Goal: Task Accomplishment & Management: Manage account settings

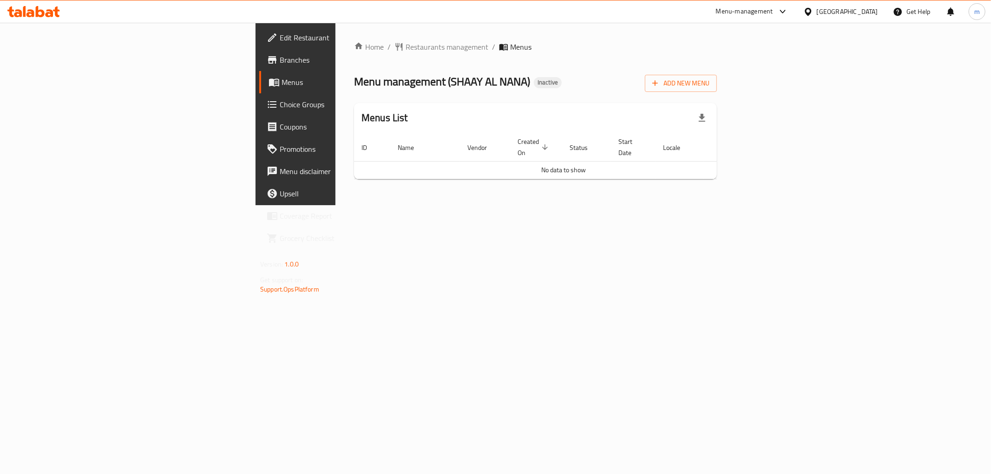
click at [335, 205] on div "Home / Restaurants management / Menus Menu management ( SHAAY AL NANA ) Inactiv…" at bounding box center [535, 114] width 400 height 183
click at [280, 62] on span "Branches" at bounding box center [347, 59] width 134 height 11
click at [717, 90] on button "Add New Menu" at bounding box center [681, 83] width 72 height 17
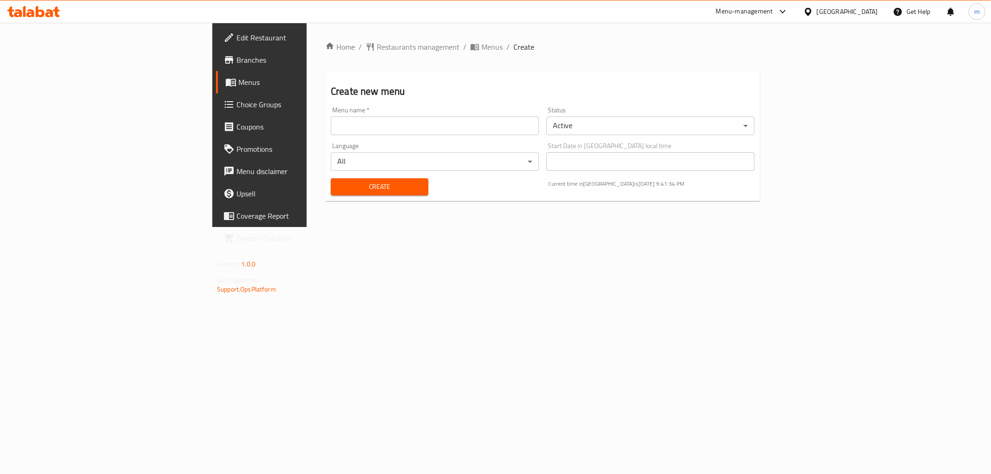
click at [331, 122] on input "text" at bounding box center [435, 126] width 208 height 19
type input "[DATE]"
click at [338, 183] on span "Create" at bounding box center [379, 187] width 83 height 12
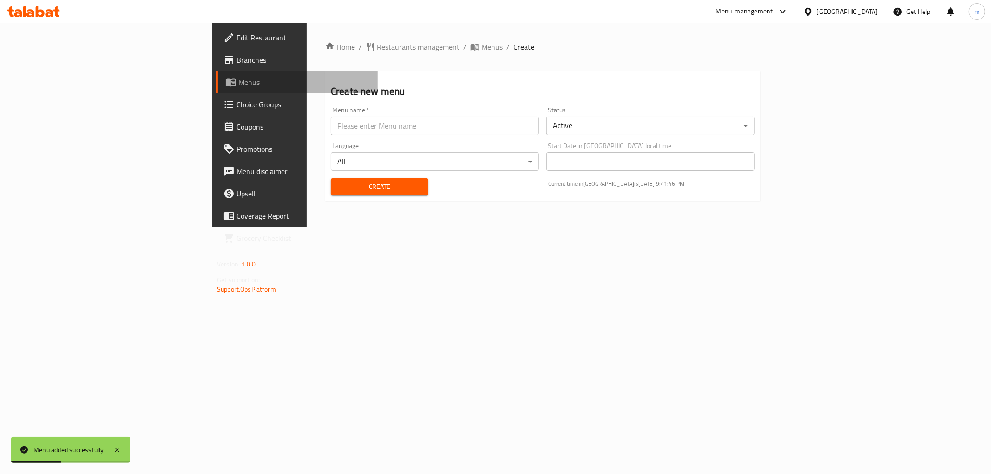
click at [238, 84] on span "Menus" at bounding box center [304, 82] width 132 height 11
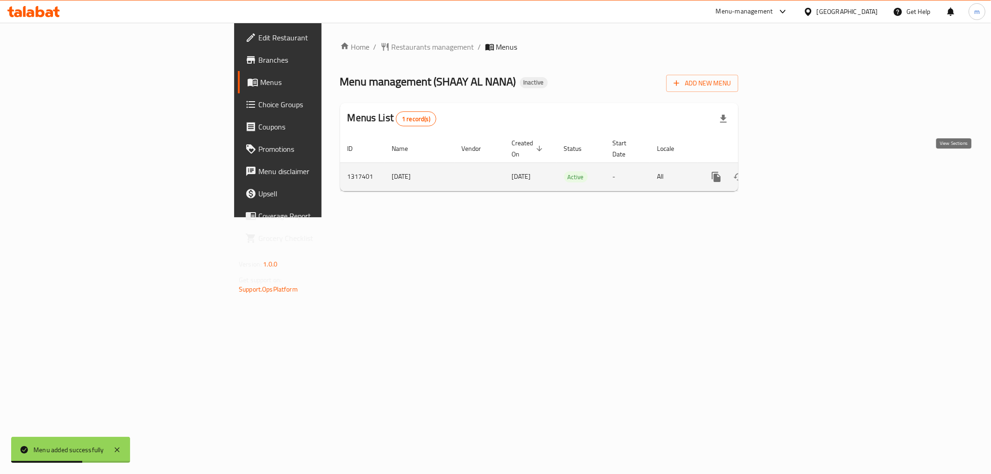
click at [795, 174] on link "enhanced table" at bounding box center [783, 177] width 22 height 22
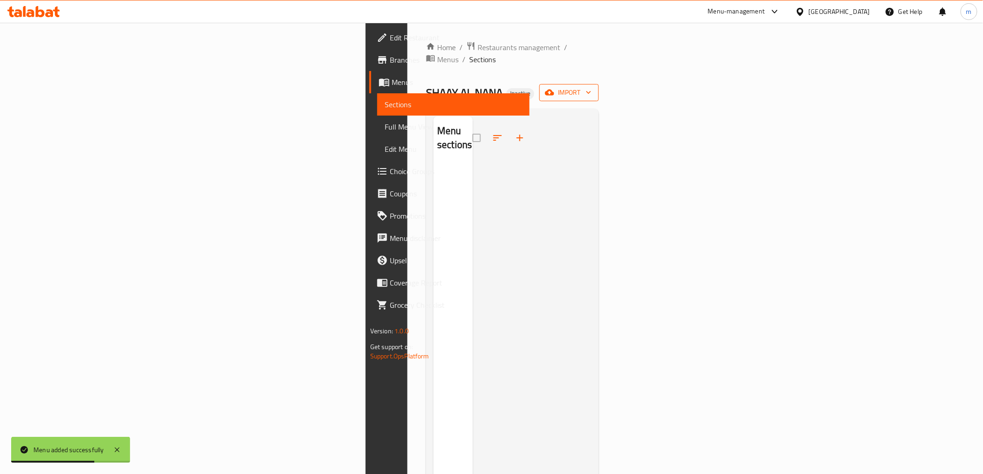
click at [592, 87] on span "import" at bounding box center [569, 93] width 45 height 12
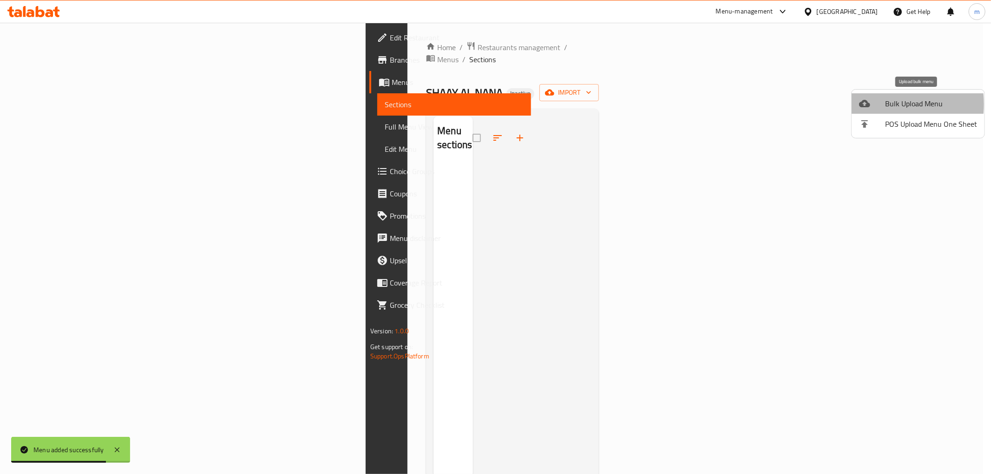
click at [865, 104] on icon at bounding box center [864, 103] width 11 height 11
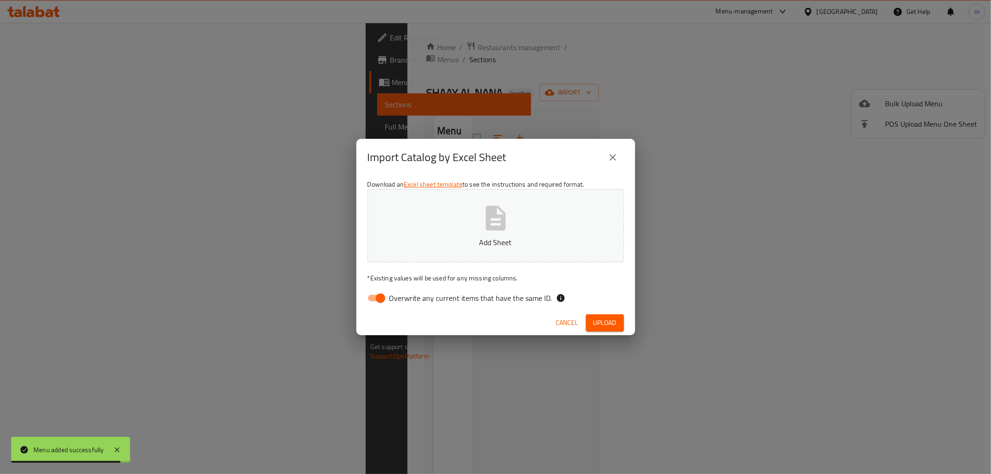
click at [370, 294] on input "Overwrite any current items that have the same ID." at bounding box center [380, 298] width 53 height 18
checkbox input "false"
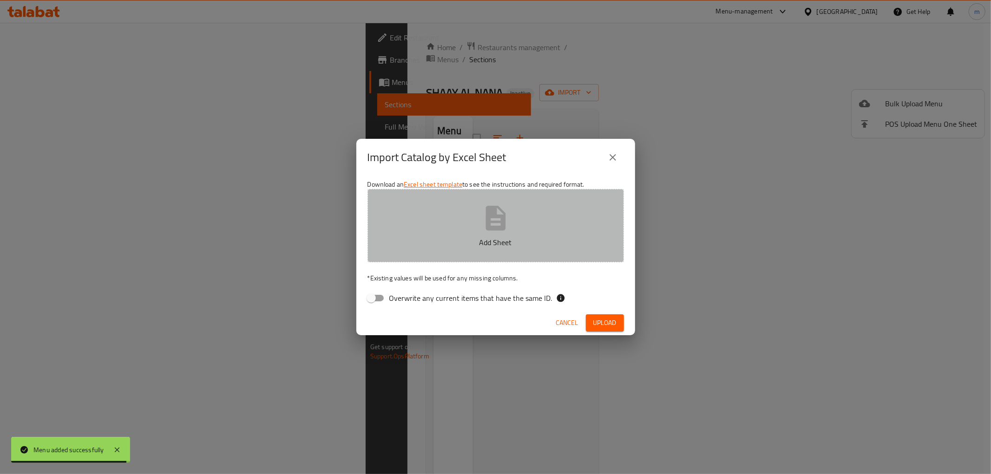
click at [469, 224] on button "Add Sheet" at bounding box center [496, 225] width 256 height 73
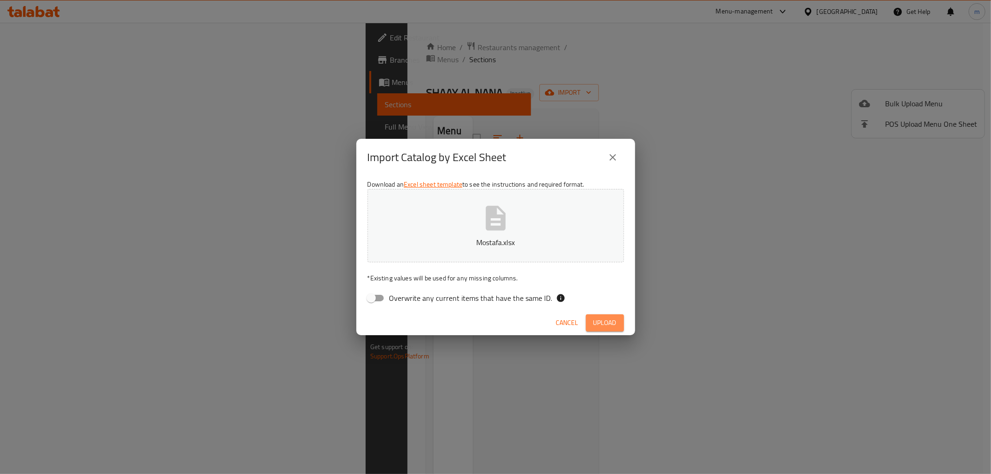
click at [611, 324] on span "Upload" at bounding box center [604, 323] width 23 height 12
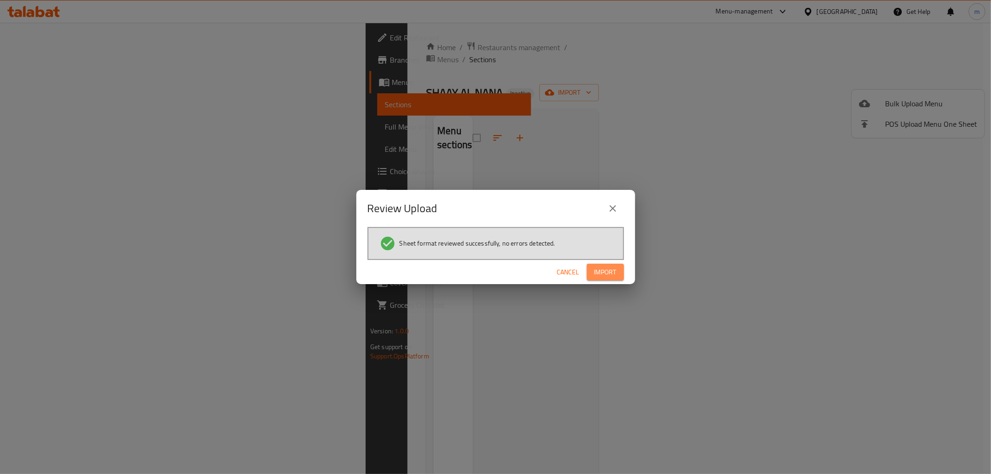
click at [612, 279] on button "Import" at bounding box center [605, 272] width 37 height 17
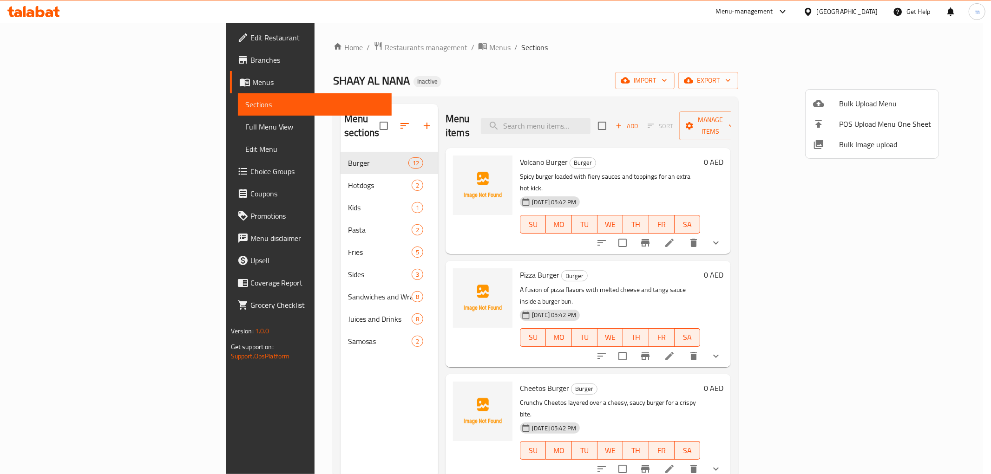
click at [66, 128] on div at bounding box center [495, 237] width 991 height 474
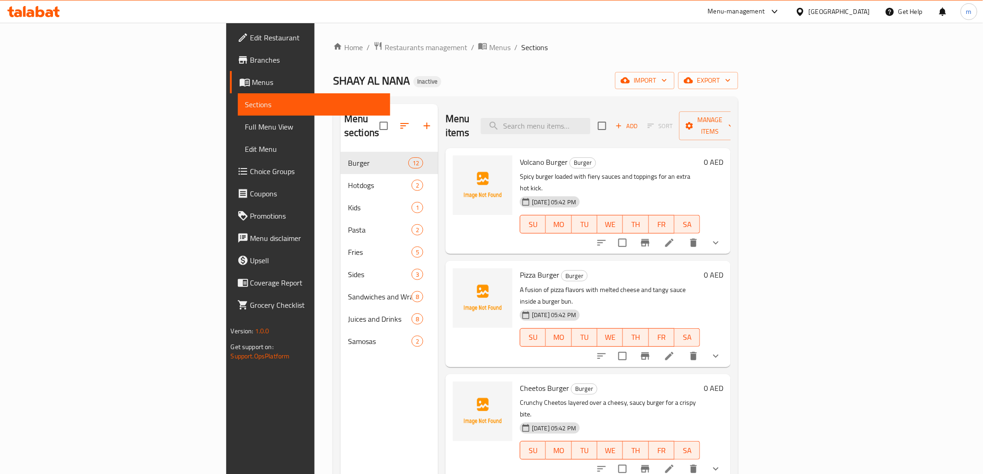
click at [245, 128] on span "Full Menu View" at bounding box center [314, 126] width 138 height 11
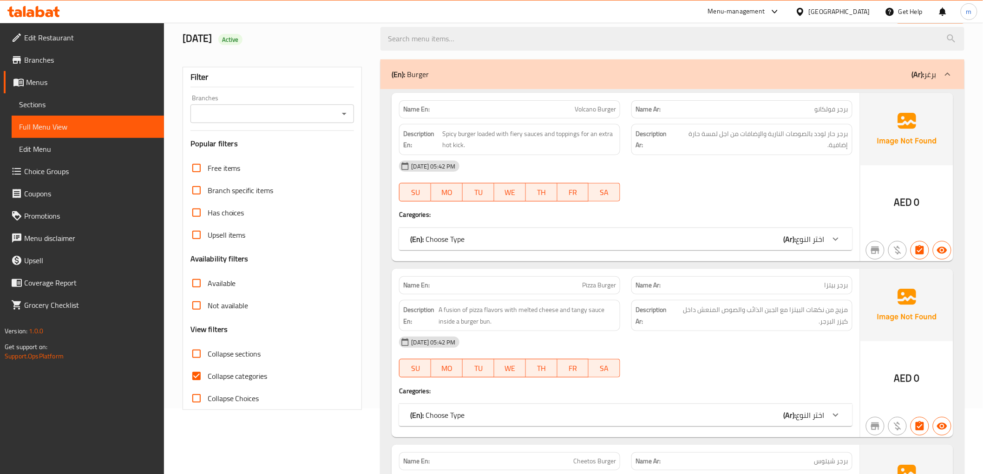
scroll to position [103, 0]
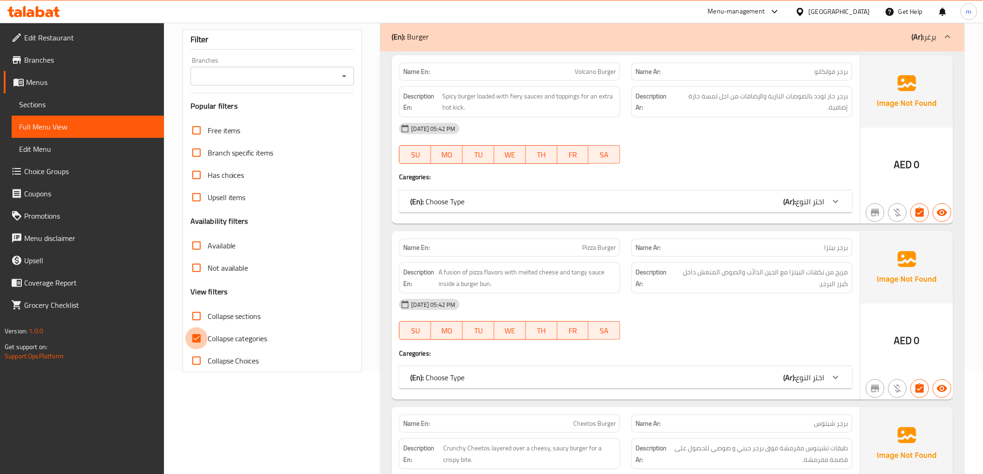
click at [189, 336] on input "Collapse categories" at bounding box center [196, 339] width 22 height 22
checkbox input "false"
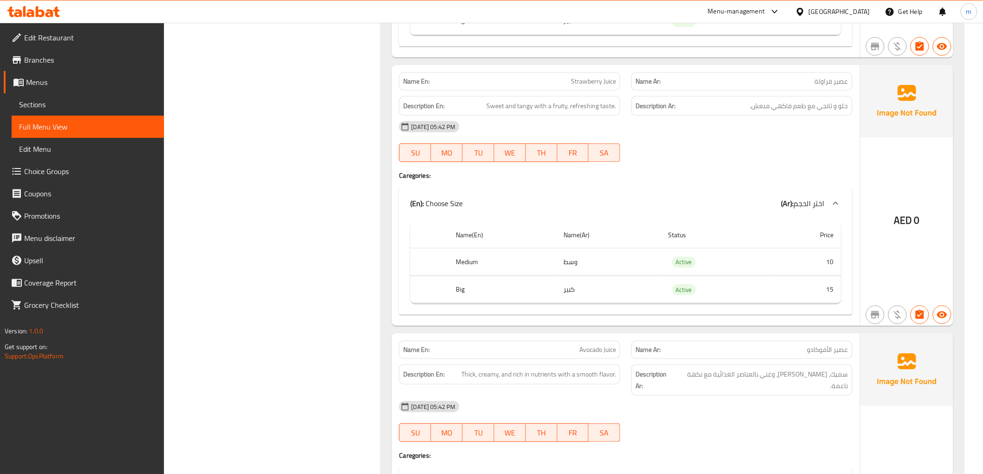
scroll to position [7503, 0]
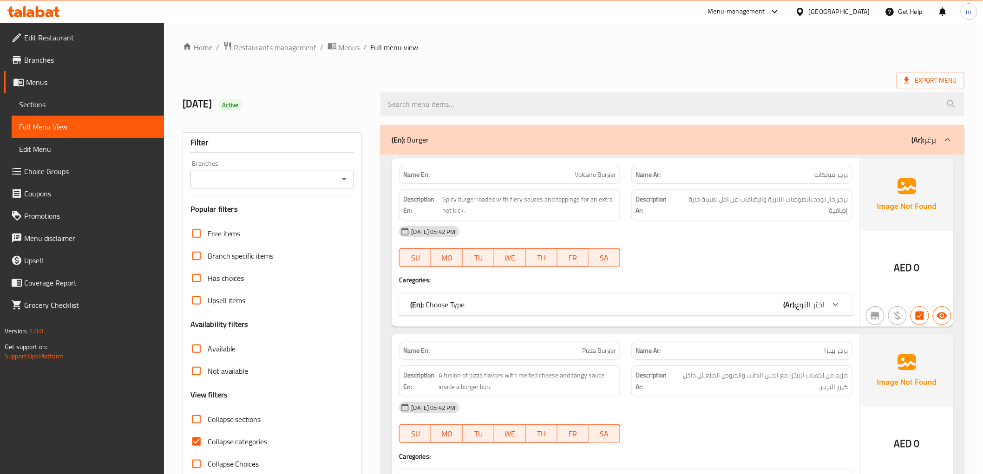
click at [60, 102] on span "Sections" at bounding box center [88, 104] width 138 height 11
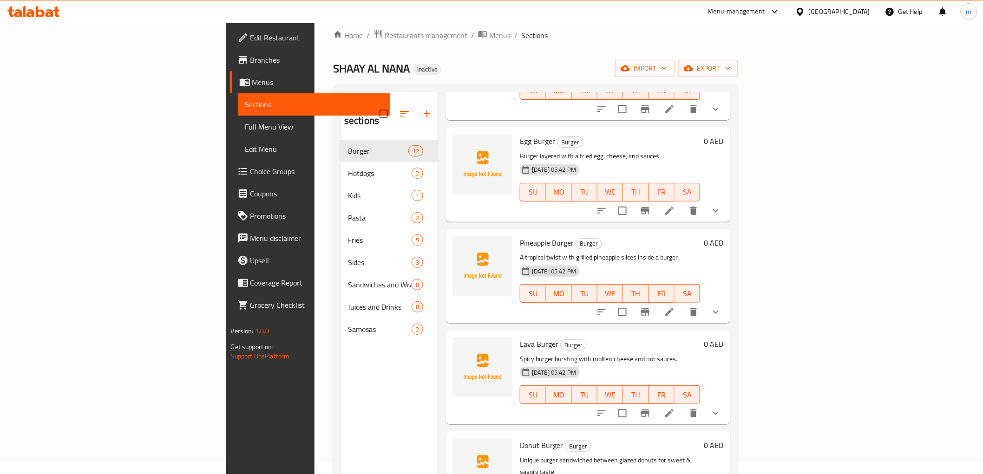
scroll to position [52, 0]
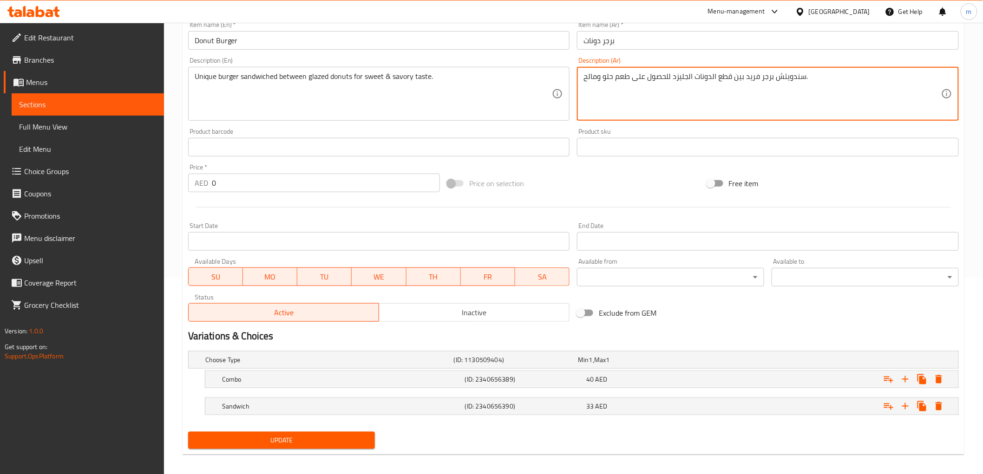
scroll to position [203, 0]
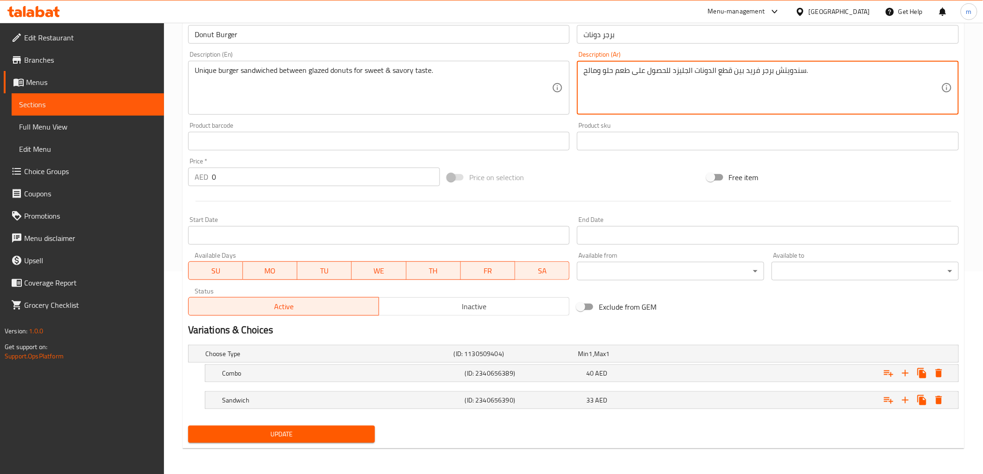
type textarea "سندويتش برجر فريد بين قطع الدونات الجليزد للحصول على طعم حلو ومالح."
click at [283, 433] on span "Update" at bounding box center [282, 435] width 172 height 12
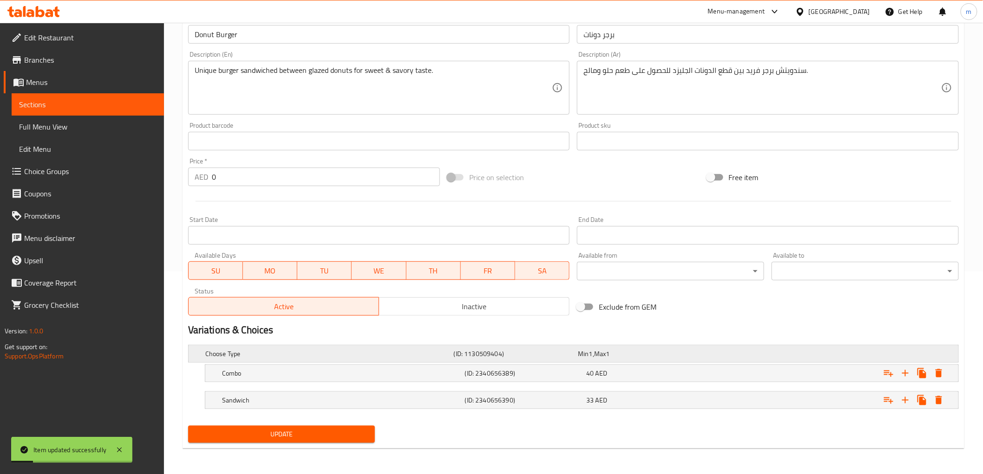
click at [688, 355] on div "Min 1 , Max 1" at bounding box center [638, 353] width 121 height 9
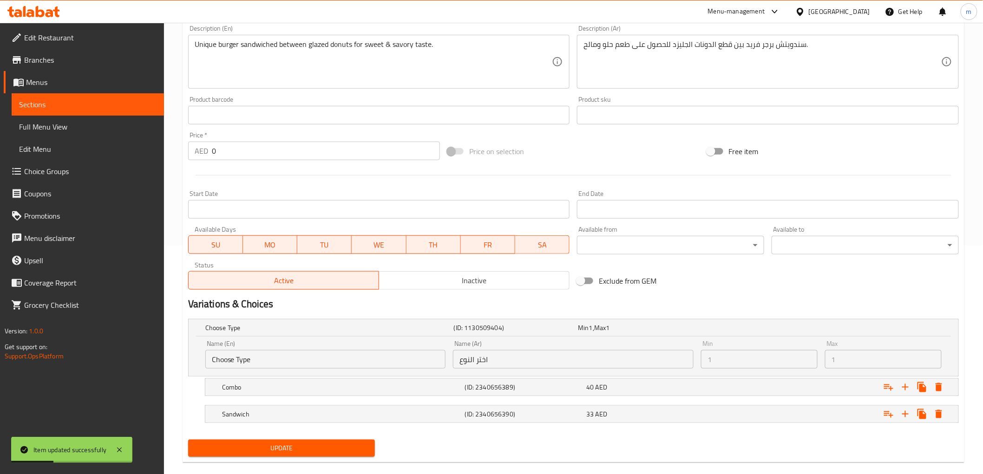
scroll to position [243, 0]
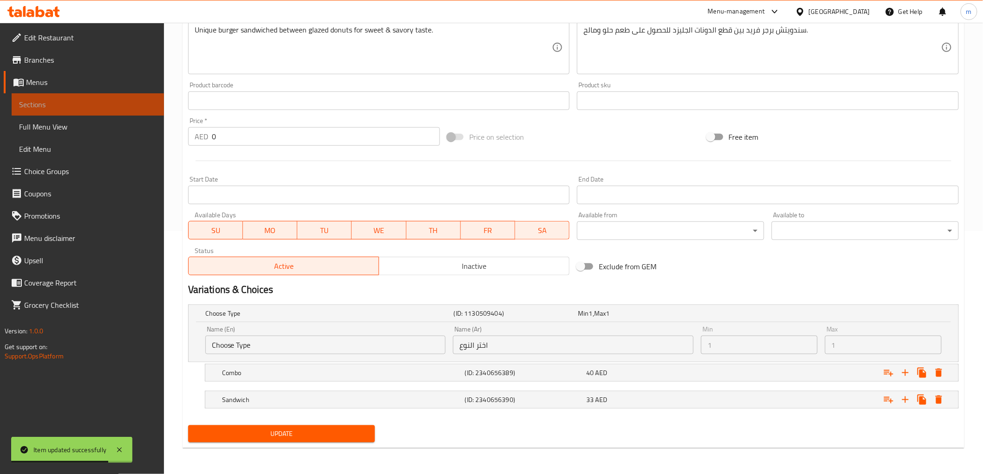
click at [73, 100] on span "Sections" at bounding box center [88, 104] width 138 height 11
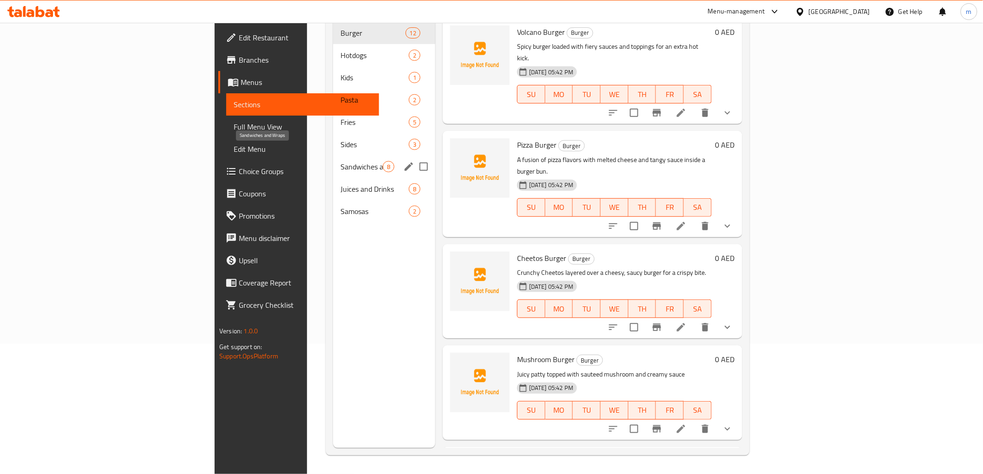
click at [341, 161] on span "Sandwiches and Wraps" at bounding box center [362, 166] width 42 height 11
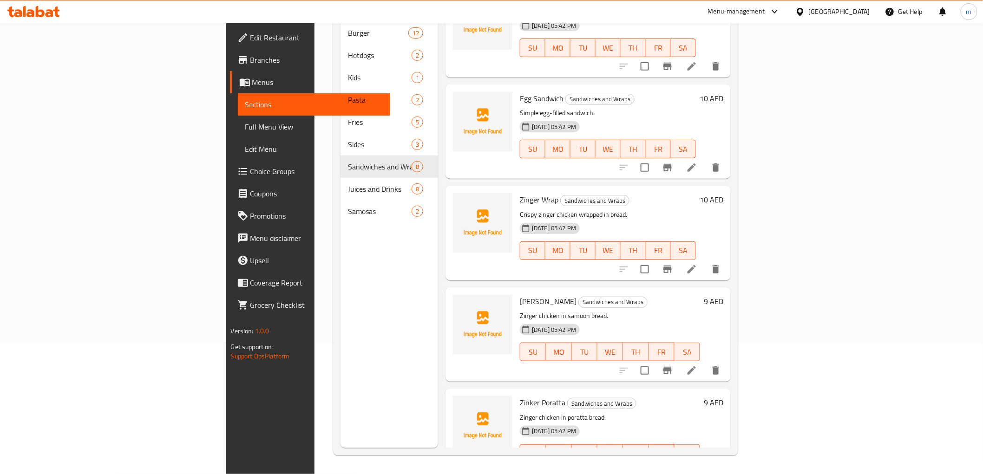
scroll to position [155, 0]
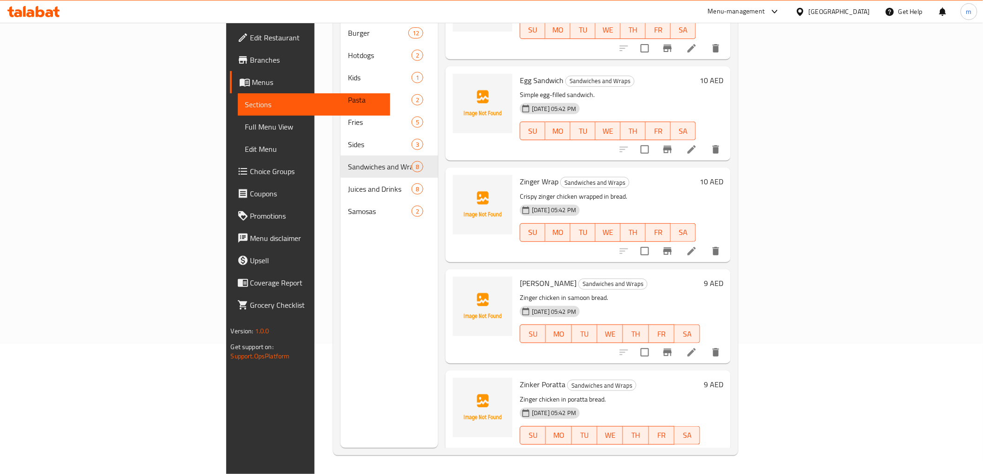
click at [696, 450] on icon at bounding box center [692, 454] width 8 height 8
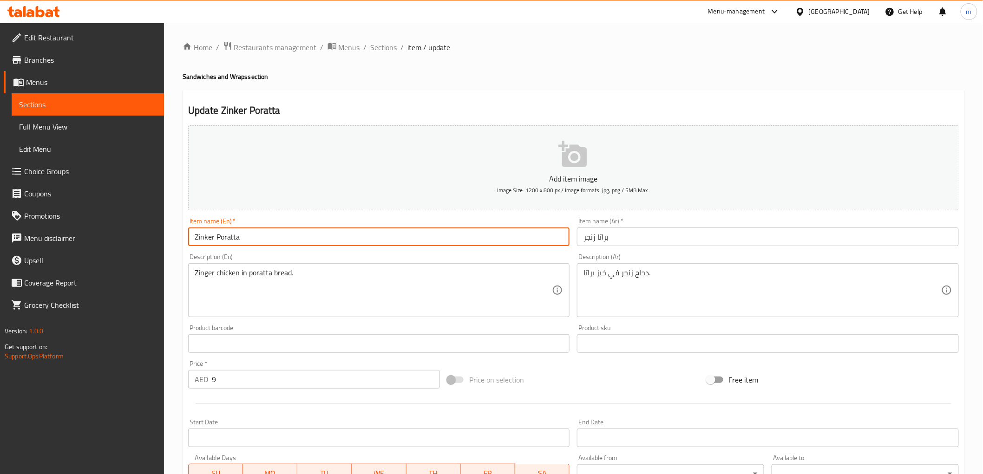
click at [210, 238] on input "Zinker Poratta" at bounding box center [379, 237] width 382 height 19
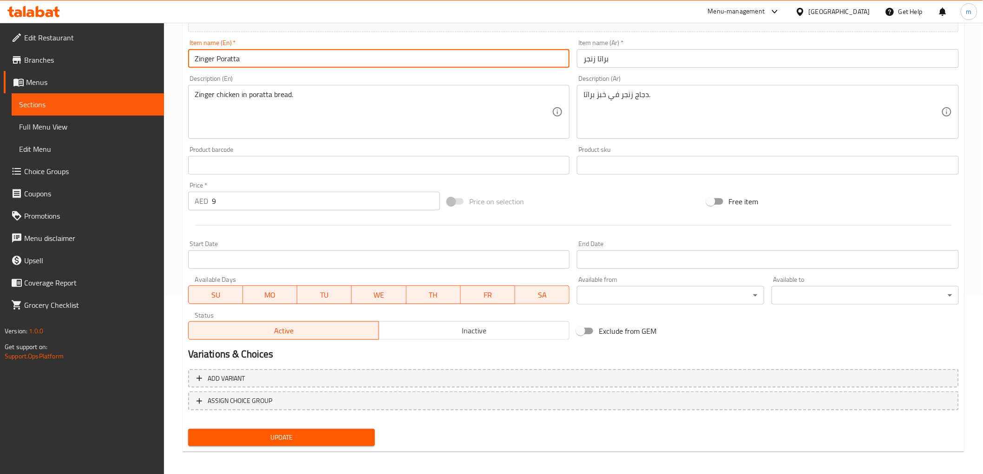
scroll to position [180, 0]
type input "Zinger Poratta"
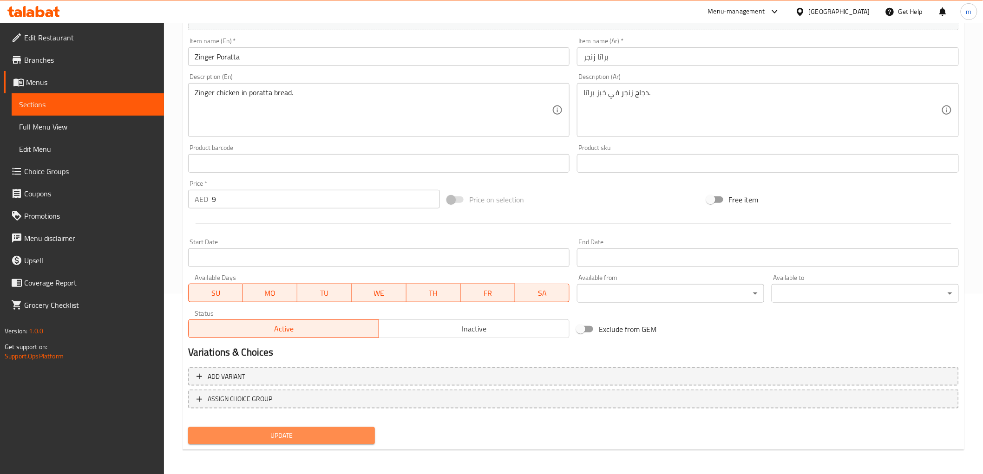
click at [361, 441] on button "Update" at bounding box center [281, 435] width 187 height 17
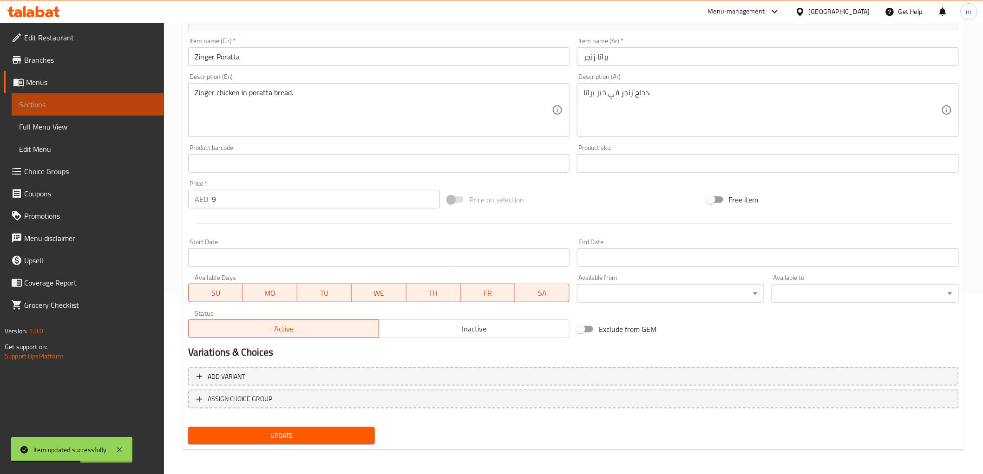
click at [56, 107] on span "Sections" at bounding box center [88, 104] width 138 height 11
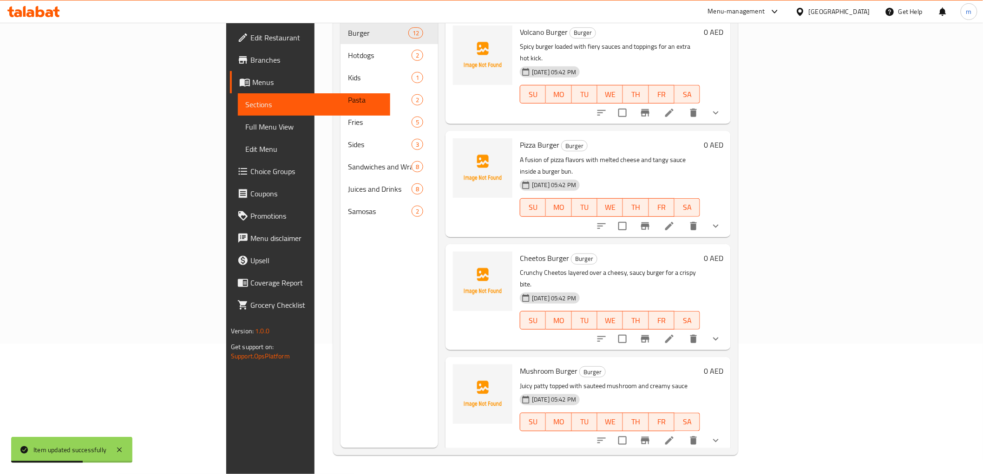
scroll to position [130, 0]
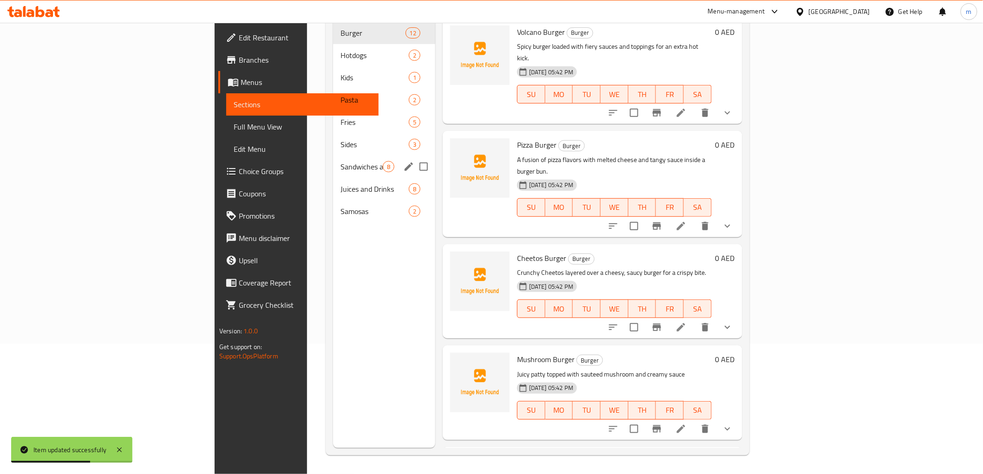
click at [341, 161] on span "Sandwiches and Wraps" at bounding box center [362, 166] width 42 height 11
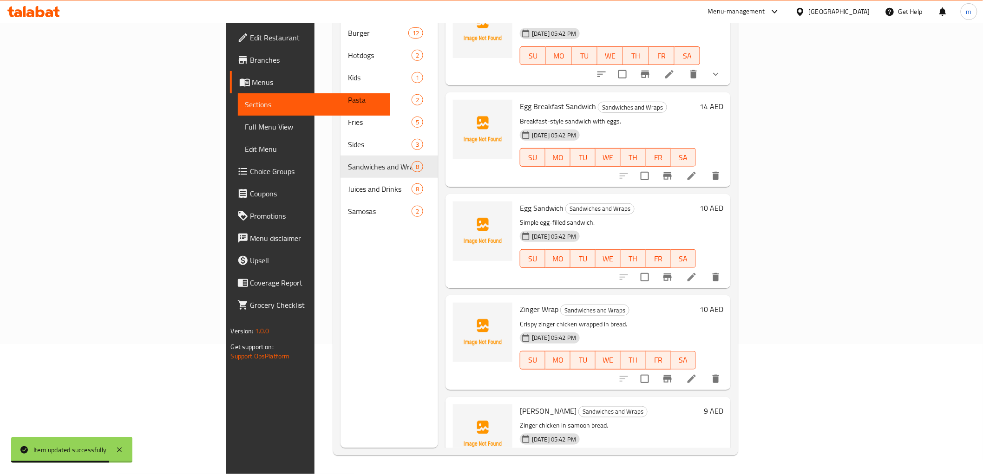
scroll to position [52, 0]
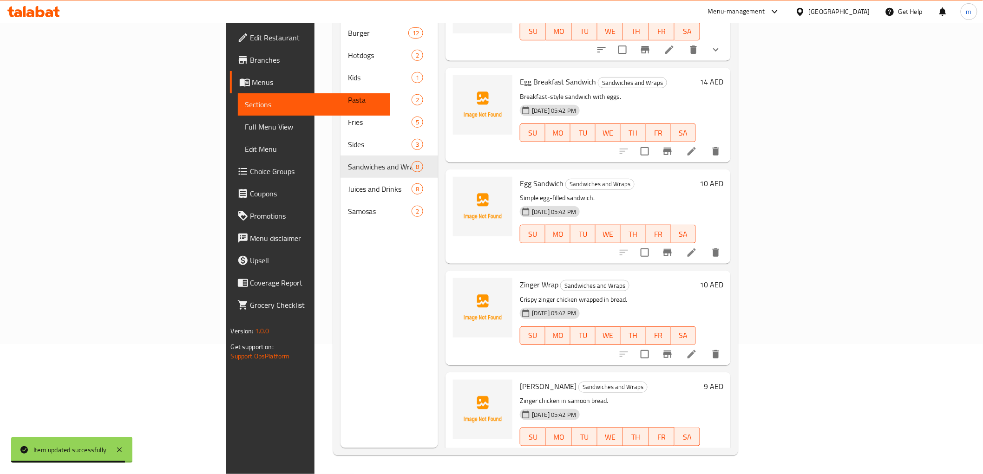
click at [697, 349] on icon at bounding box center [691, 354] width 11 height 11
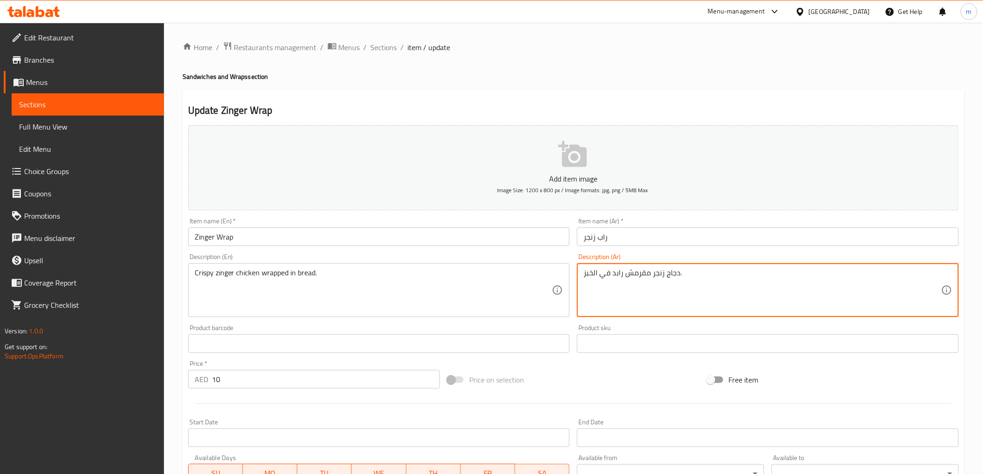
drag, startPoint x: 592, startPoint y: 274, endPoint x: 615, endPoint y: 279, distance: 23.7
click at [590, 272] on textarea "دجاج زنجر مقرمش رابد في ال[GEOGRAPHIC_DATA]." at bounding box center [763, 291] width 358 height 44
click at [592, 273] on textarea "دجاج زنجر مقرمش رابد في ال[GEOGRAPHIC_DATA]." at bounding box center [763, 291] width 358 height 44
click at [593, 276] on textarea "دجاج زنجر مقرمش رابد في ال[GEOGRAPHIC_DATA]." at bounding box center [763, 291] width 358 height 44
click at [736, 270] on textarea "دجاج زنجر مقرمش رابد في خبز." at bounding box center [763, 291] width 358 height 44
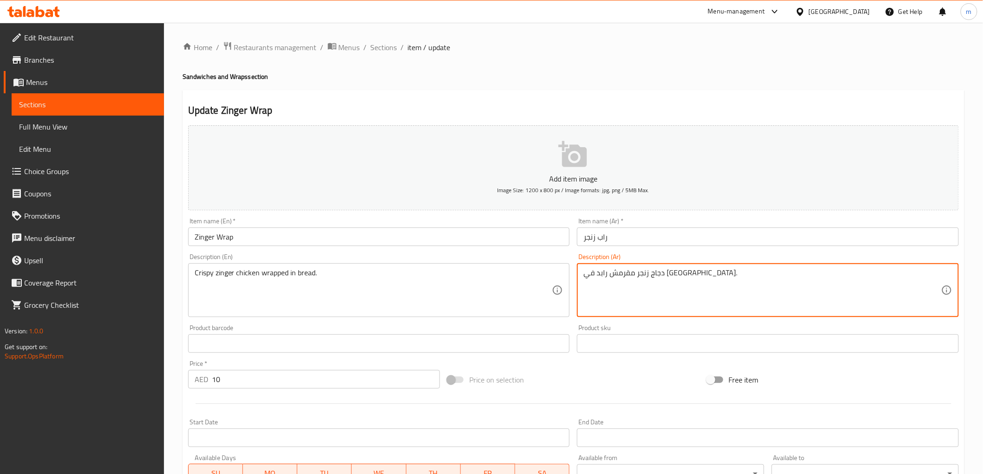
type textarea "دجاج زنجر مقرمش رابد في خبز."
click at [970, 212] on div "Home / Restaurants management / Menus / Sections / item / update Sandwiches and…" at bounding box center [573, 340] width 819 height 634
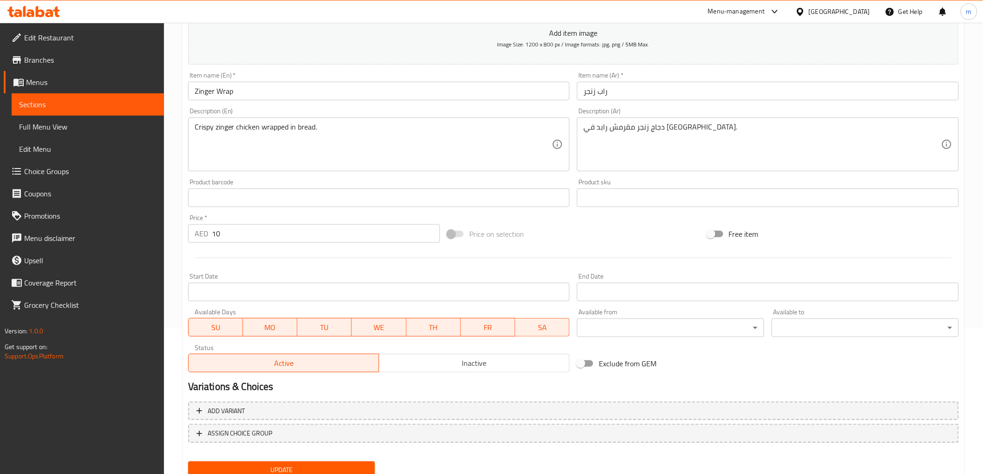
scroll to position [180, 0]
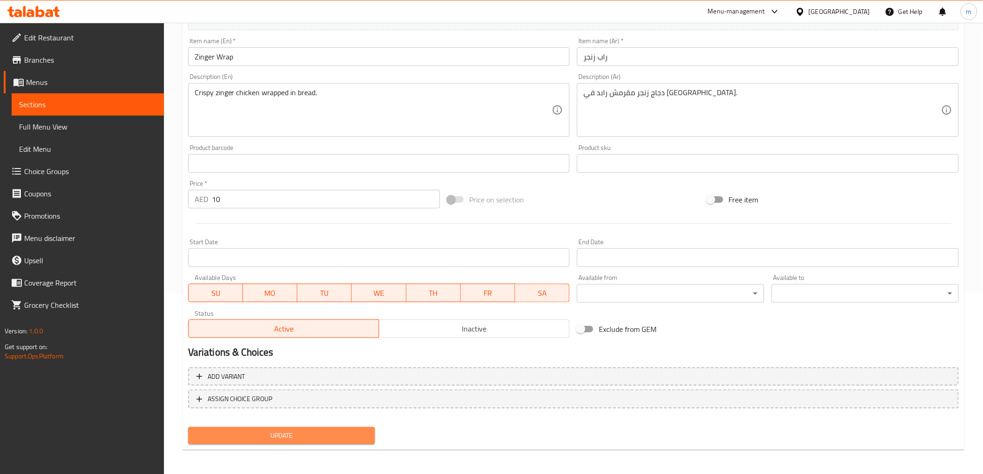
click at [272, 434] on span "Update" at bounding box center [282, 436] width 172 height 12
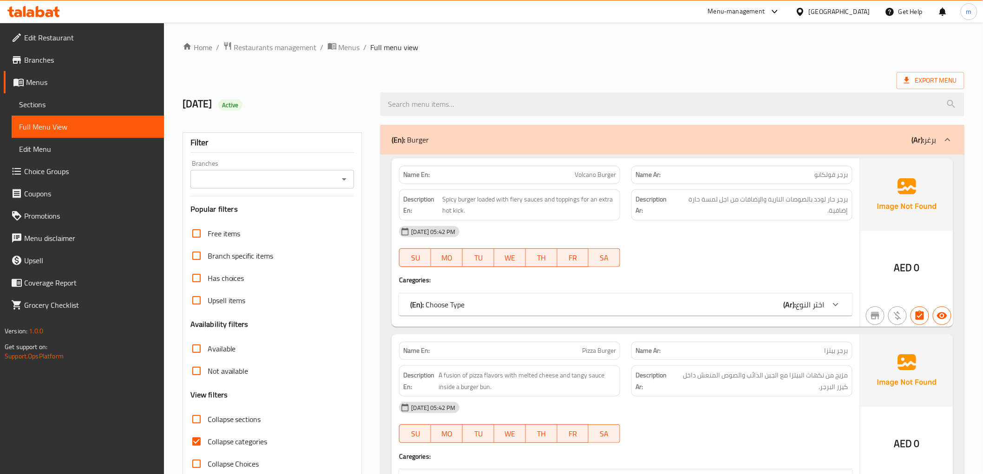
click at [200, 444] on input "Collapse categories" at bounding box center [196, 442] width 22 height 22
checkbox input "false"
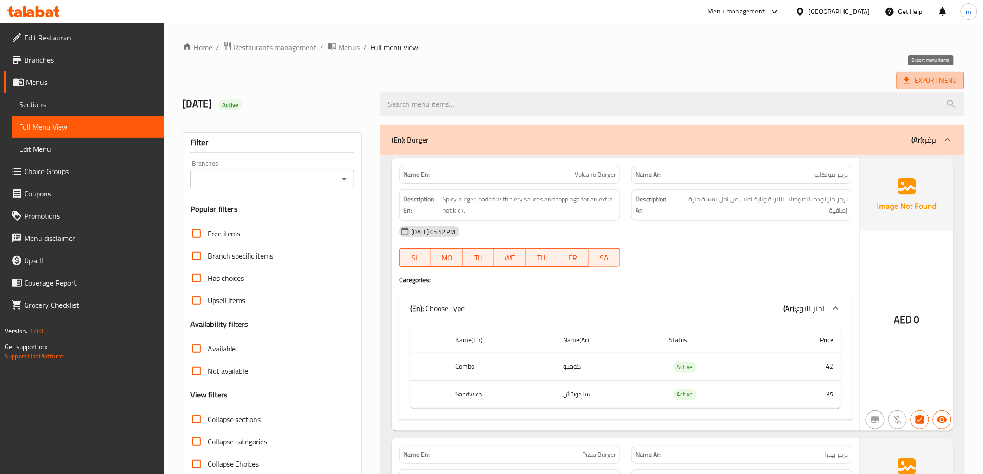
click at [934, 75] on span "Export Menu" at bounding box center [930, 81] width 53 height 12
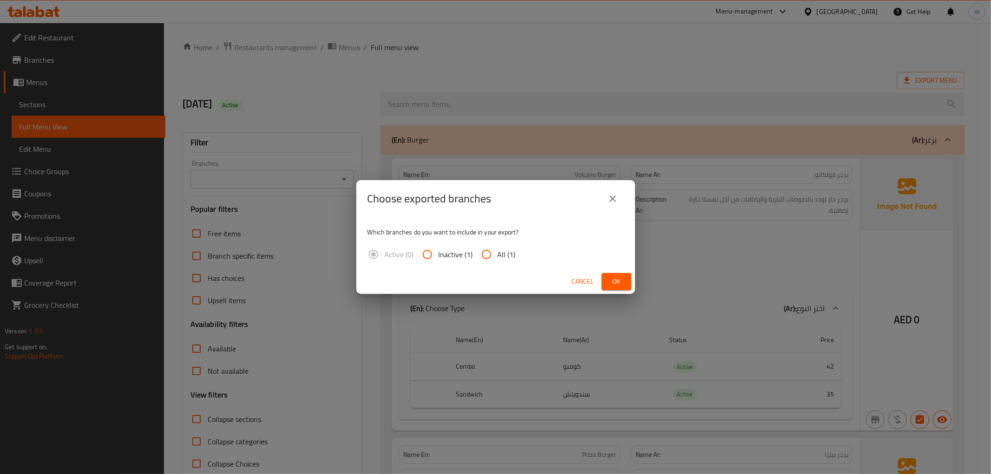
click at [486, 251] on input "All (1)" at bounding box center [486, 254] width 22 height 22
radio input "true"
click at [620, 280] on span "Ok" at bounding box center [616, 282] width 15 height 12
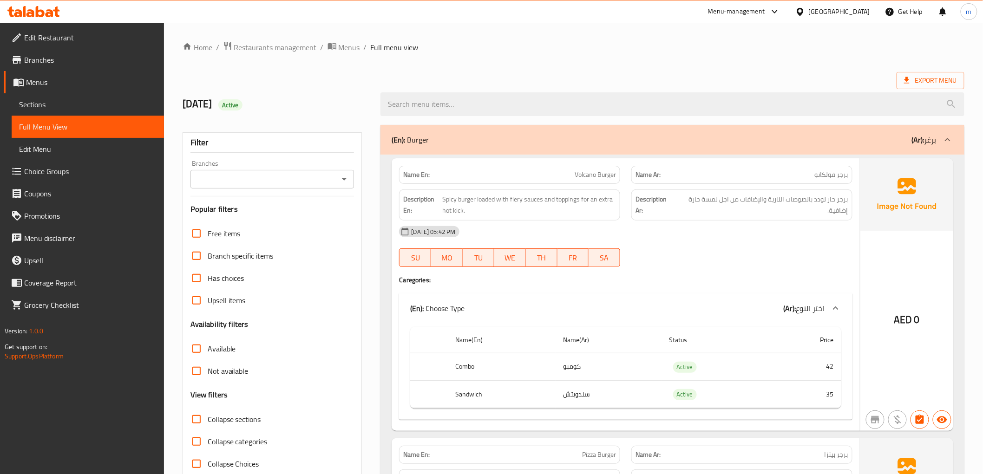
click at [63, 61] on span "Branches" at bounding box center [90, 59] width 132 height 11
